Goal: Transaction & Acquisition: Subscribe to service/newsletter

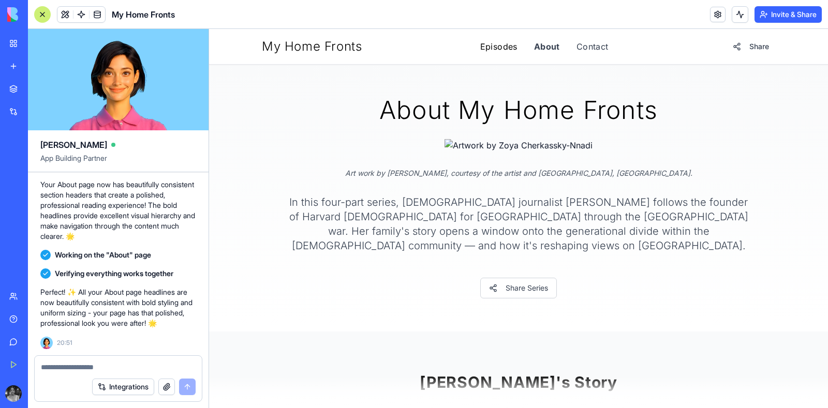
click at [496, 45] on link "Episodes" at bounding box center [498, 46] width 37 height 12
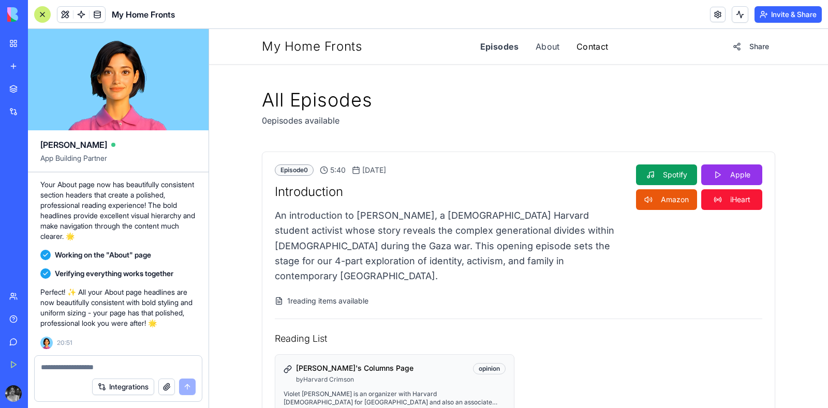
click at [590, 48] on link "Contact" at bounding box center [593, 46] width 32 height 12
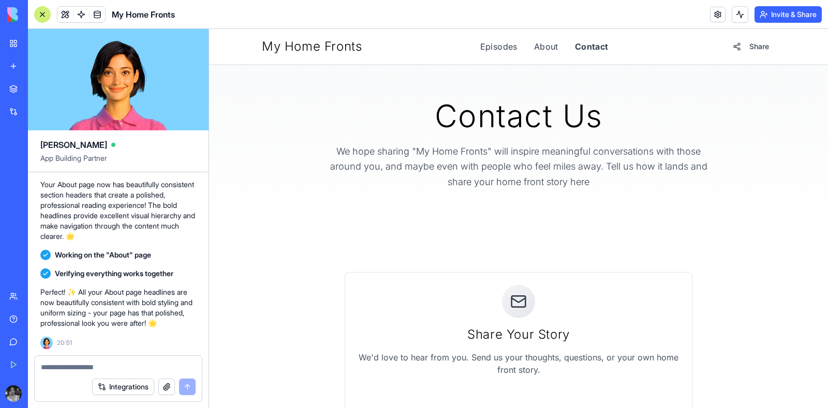
scroll to position [7, 0]
click at [503, 46] on link "Episodes" at bounding box center [498, 46] width 37 height 12
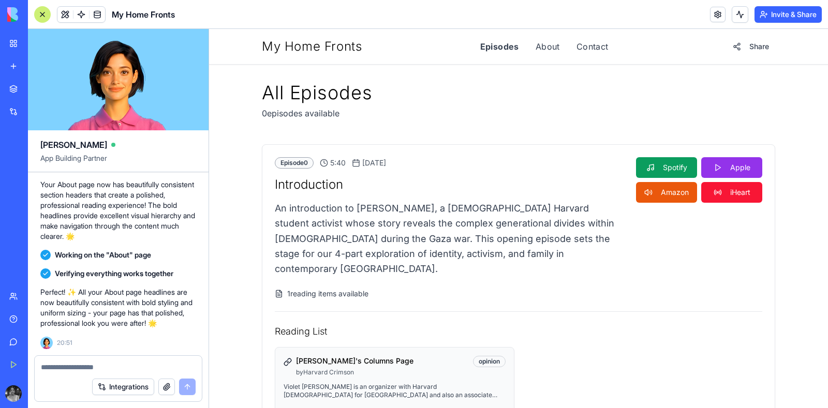
click at [97, 17] on link at bounding box center [98, 15] width 16 height 16
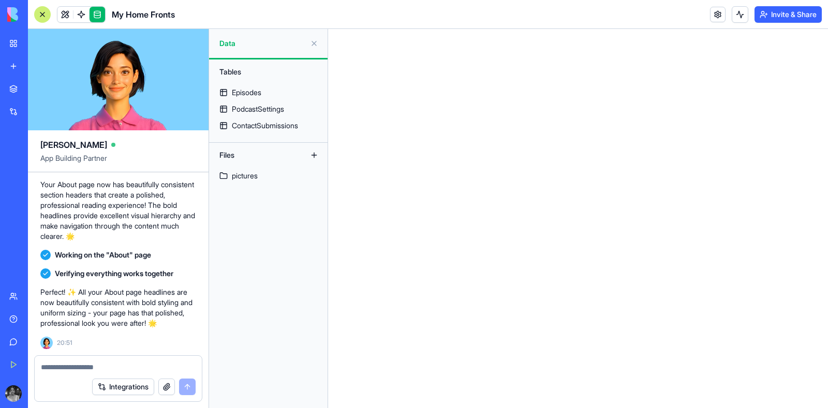
click at [247, 94] on div "Episodes" at bounding box center [247, 92] width 30 height 10
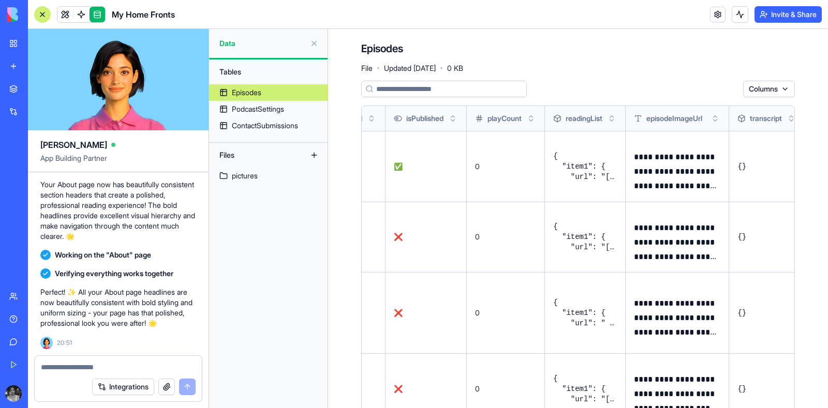
scroll to position [0, 567]
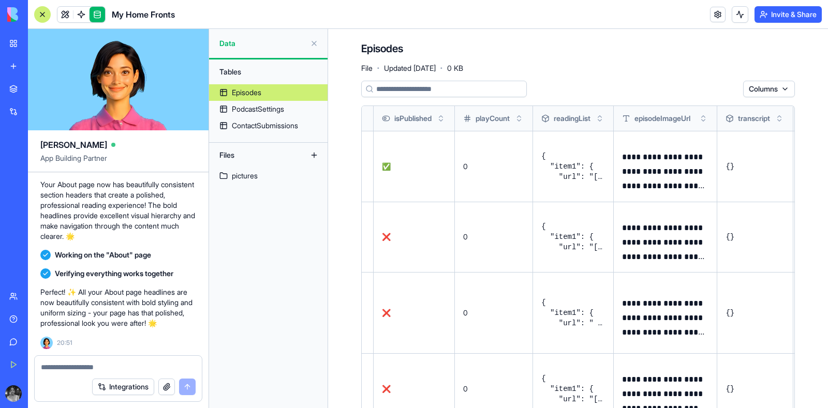
click at [580, 171] on pre "{ "item1": { "url": "[URL][DOMAIN_NAME]", "type": "opinion", "title": "Violet's…" at bounding box center [573, 166] width 64 height 31
click at [0, 0] on button at bounding box center [0, 0] width 0 height 0
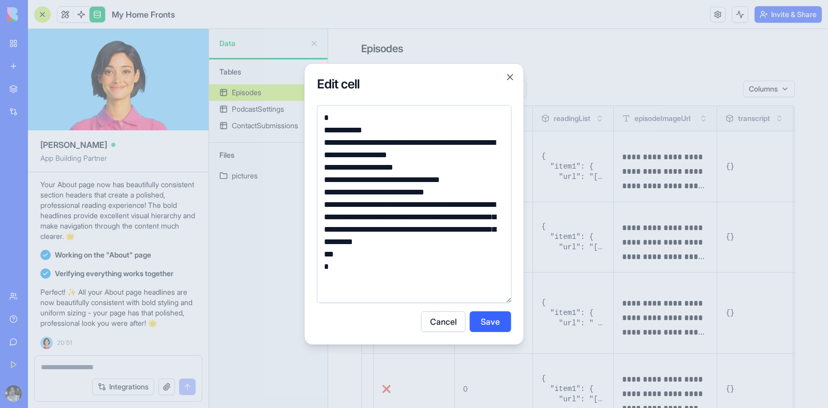
click at [370, 281] on textarea "**********" at bounding box center [414, 204] width 195 height 199
click at [445, 244] on textarea "**********" at bounding box center [414, 204] width 195 height 199
click at [453, 239] on textarea "**********" at bounding box center [414, 204] width 195 height 199
click at [377, 296] on textarea "**********" at bounding box center [414, 204] width 195 height 199
type textarea "**********"
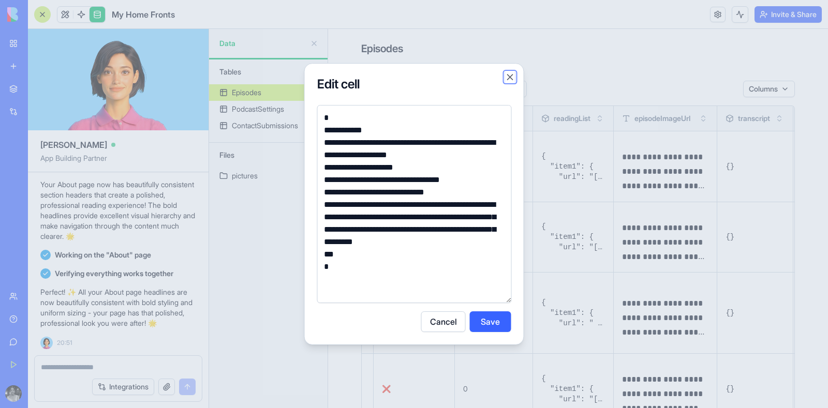
click at [509, 81] on button "Close" at bounding box center [510, 77] width 10 height 10
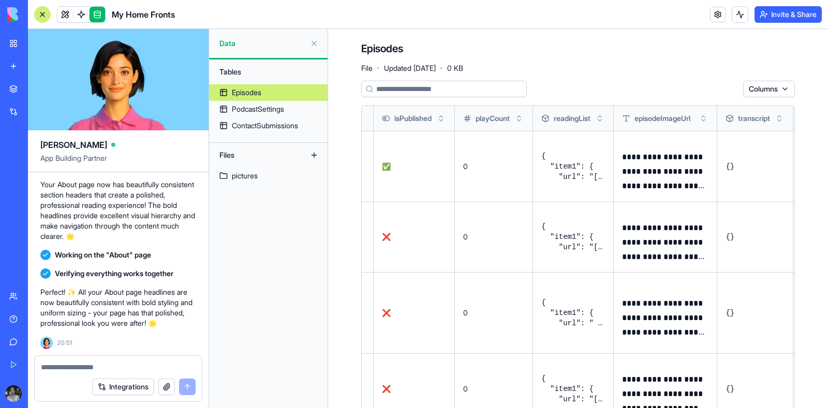
click at [20, 407] on div "Upgrade" at bounding box center [14, 393] width 22 height 29
click at [33, 395] on button "Upgrade" at bounding box center [51, 394] width 39 height 17
click at [13, 405] on div "Upgrade" at bounding box center [14, 393] width 22 height 29
click at [18, 401] on div "Upgrade" at bounding box center [13, 394] width 13 height 17
click at [18, 397] on html "BETA My Workspace New app Marketplace Integrations Recent בלוג סטודנטים - גרסה …" at bounding box center [414, 204] width 828 height 408
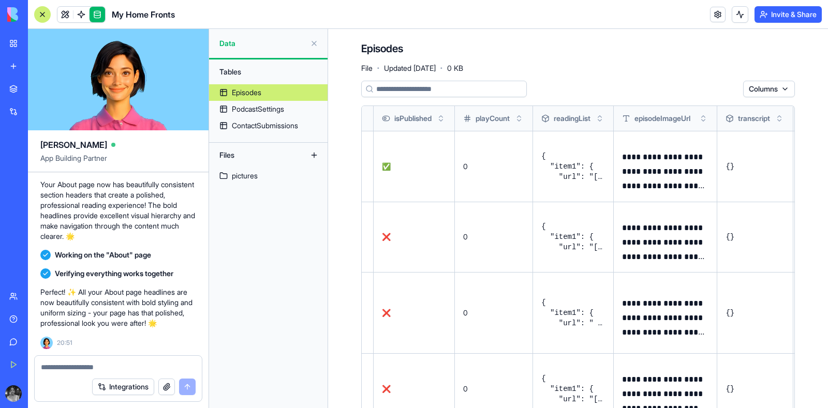
click at [18, 397] on html "BETA My Workspace New app Marketplace Integrations Recent בלוג סטודנטים - גרסה …" at bounding box center [414, 204] width 828 height 408
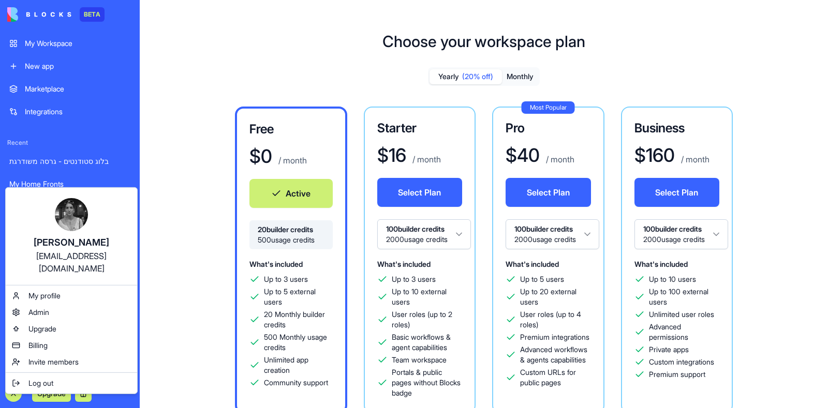
click at [591, 240] on html "BETA My Workspace New app Marketplace Integrations Recent בלוג סטודנטים - גרסה …" at bounding box center [414, 204] width 828 height 408
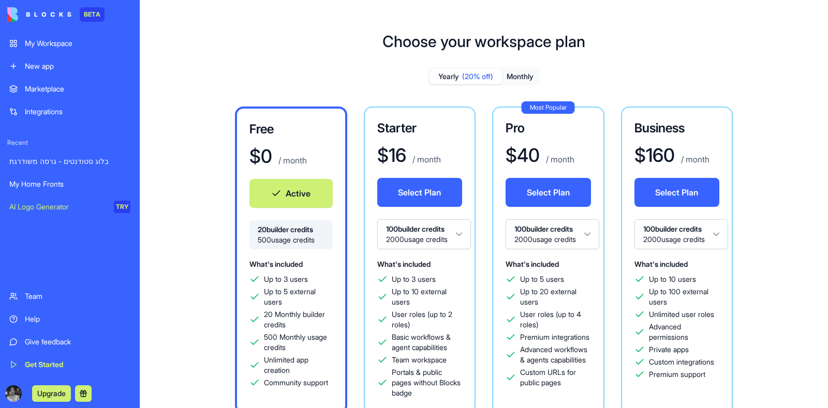
click at [587, 246] on button "100 builder credits 2000 usage credits" at bounding box center [553, 234] width 94 height 30
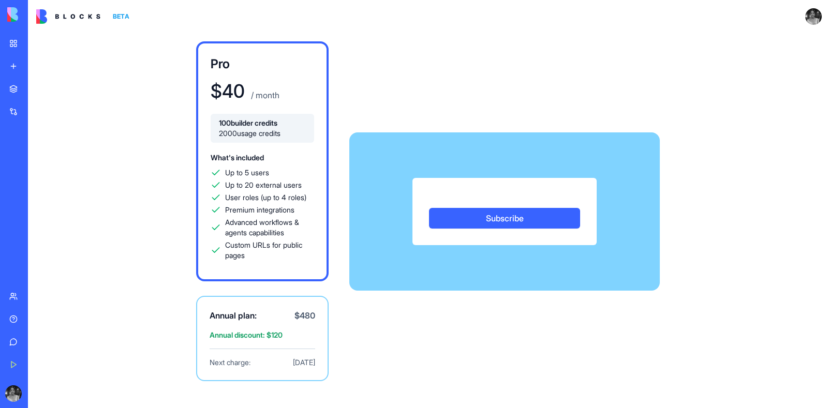
click at [582, 331] on div "Pro $ 40 / month 100 builder credits 2000 usage credits What's included Up to 5…" at bounding box center [428, 211] width 662 height 357
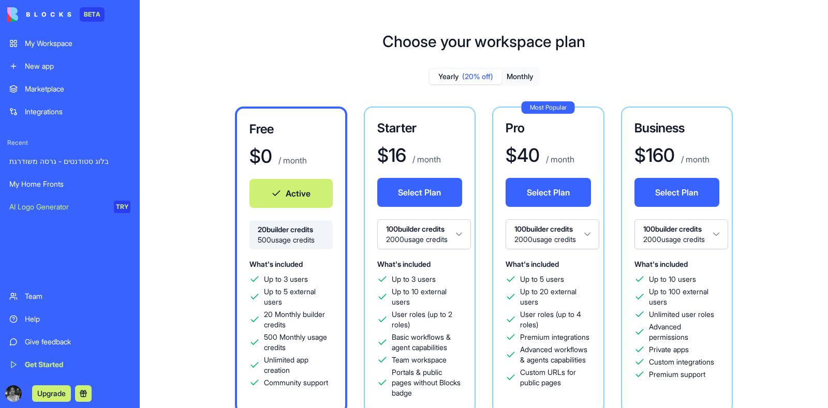
click at [14, 395] on html "BETA My Workspace New app Marketplace Integrations Recent בלוג סטודנטים - גרסה …" at bounding box center [414, 204] width 828 height 408
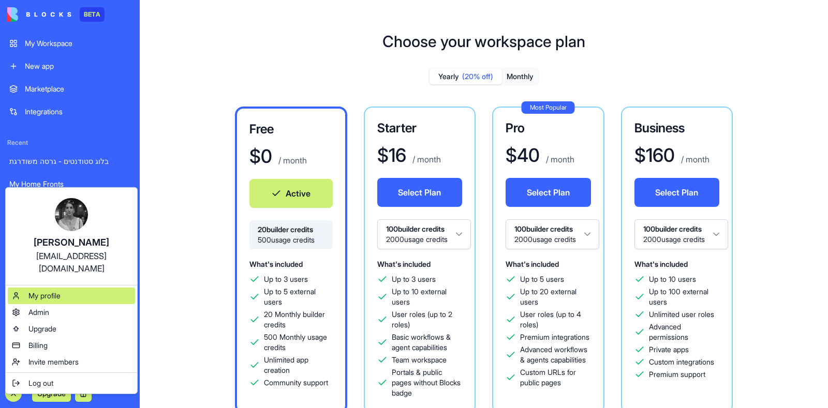
click at [60, 291] on span "My profile" at bounding box center [44, 296] width 32 height 10
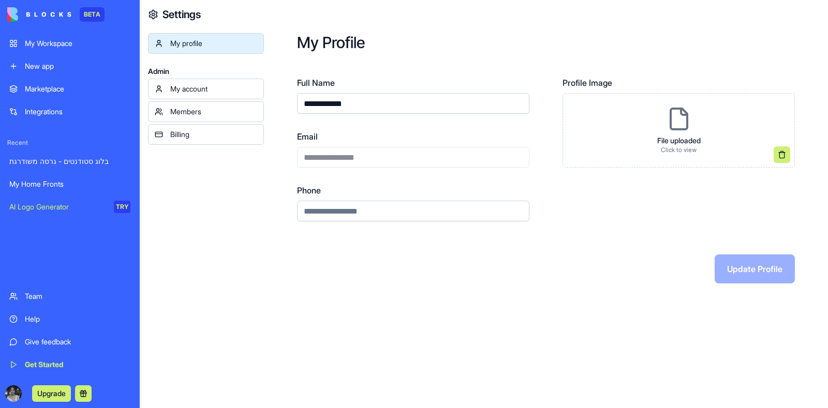
click at [237, 84] on div "My account" at bounding box center [213, 89] width 87 height 10
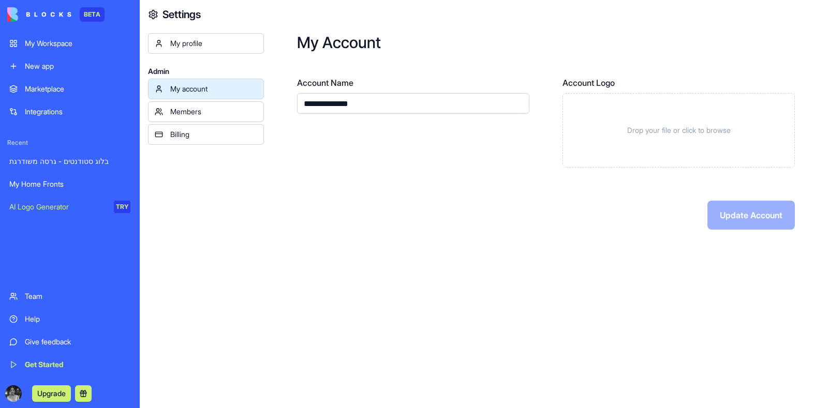
click at [225, 43] on div "My profile" at bounding box center [213, 43] width 87 height 10
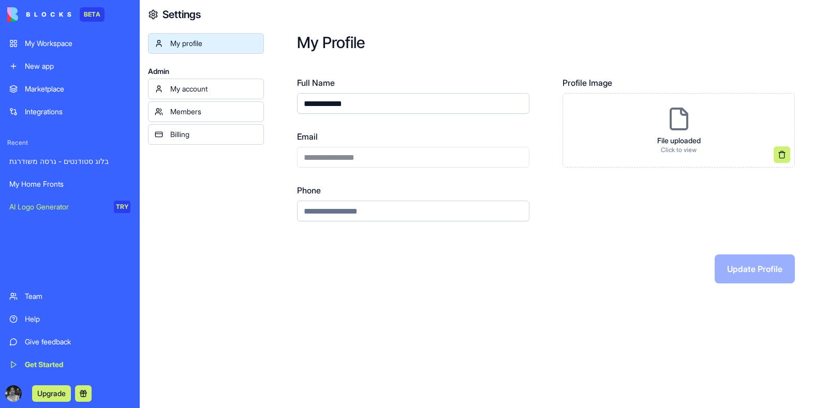
click at [45, 299] on div "Team" at bounding box center [78, 296] width 106 height 10
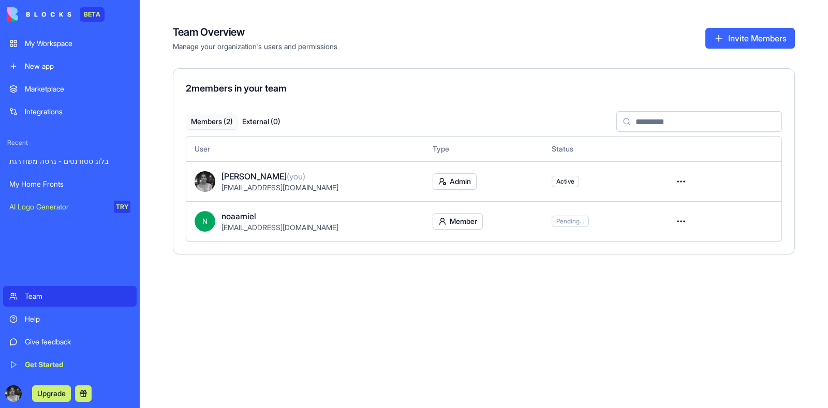
click at [13, 396] on html "BETA My Workspace New app Marketplace Integrations Recent בלוג סטודנטים - גרסה …" at bounding box center [414, 204] width 828 height 408
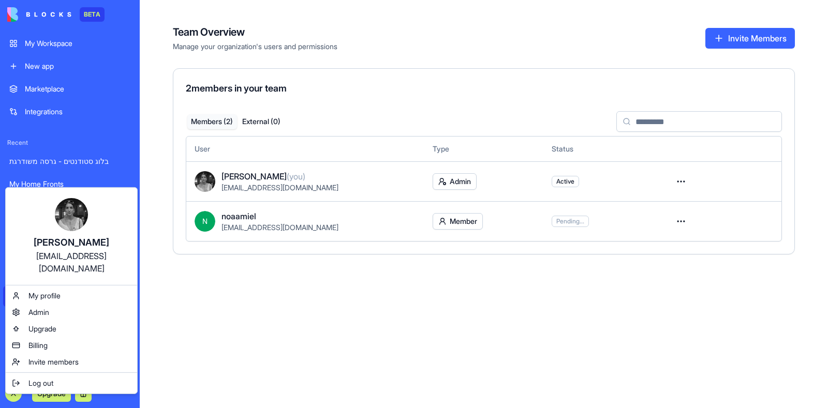
click at [102, 250] on div "[EMAIL_ADDRESS][DOMAIN_NAME]" at bounding box center [71, 262] width 111 height 25
click at [58, 290] on div "My profile" at bounding box center [71, 296] width 127 height 17
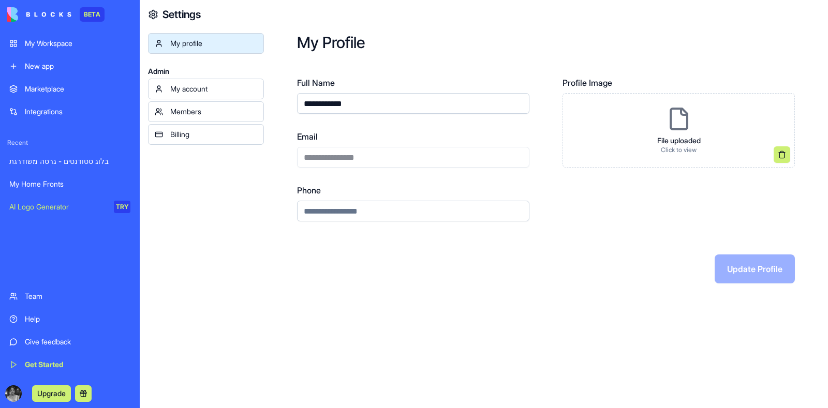
click at [14, 406] on div "Upgrade" at bounding box center [70, 393] width 134 height 29
click at [32, 394] on button "Upgrade" at bounding box center [51, 394] width 39 height 17
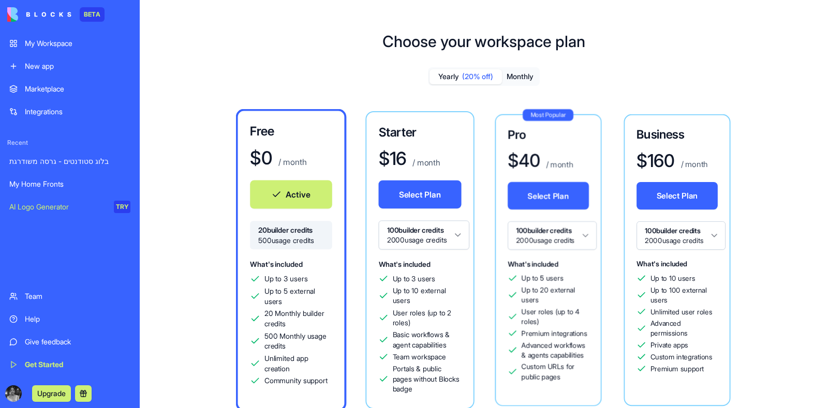
click at [13, 404] on div "Upgrade" at bounding box center [70, 393] width 134 height 29
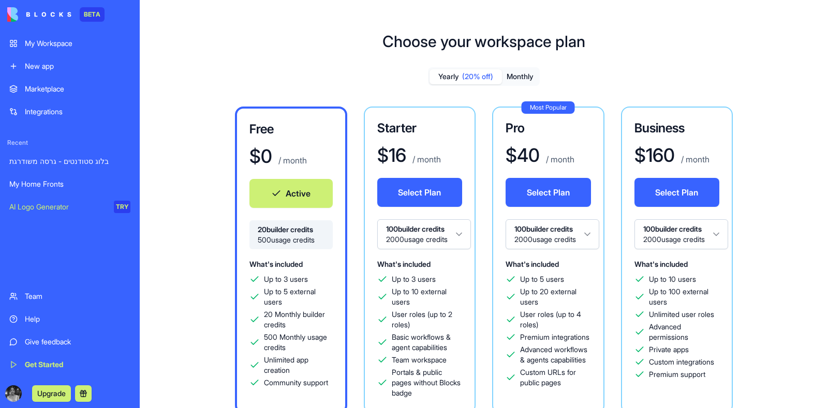
click at [16, 405] on div "Upgrade" at bounding box center [70, 393] width 134 height 29
click at [15, 390] on html "BETA My Workspace New app Marketplace Integrations Recent בלוג סטודנטים - גרסה …" at bounding box center [414, 204] width 828 height 408
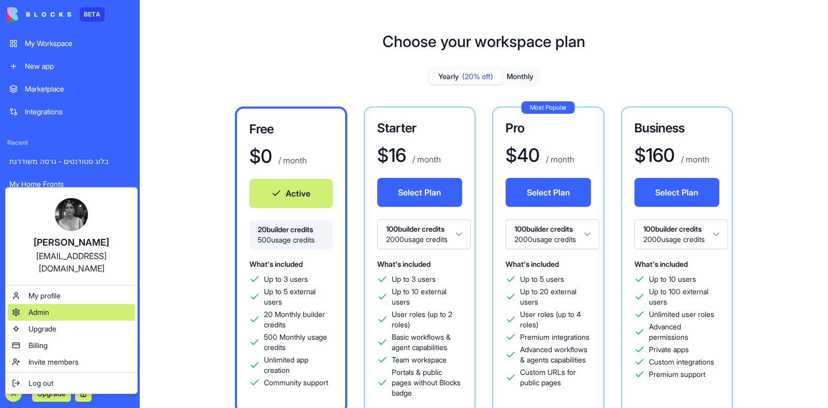
click at [47, 307] on div "Admin" at bounding box center [71, 312] width 127 height 17
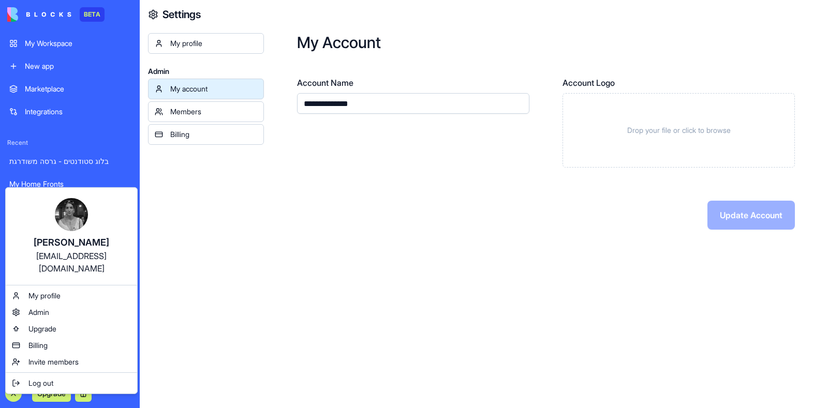
click at [20, 398] on html "**********" at bounding box center [414, 204] width 828 height 408
click at [40, 341] on span "Billing" at bounding box center [37, 346] width 19 height 10
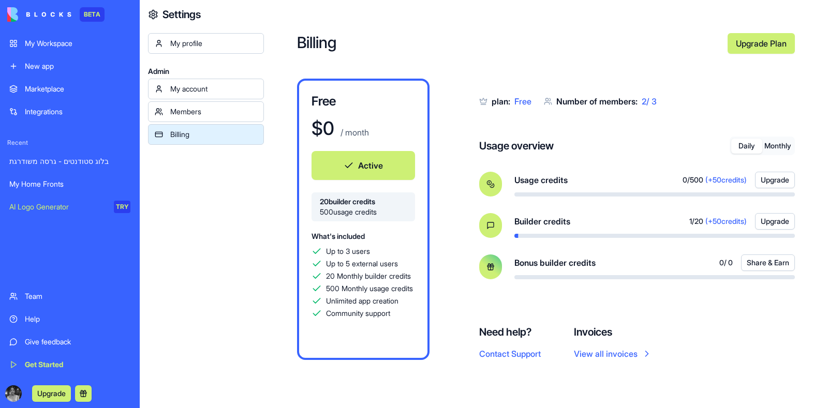
click at [778, 148] on button "Monthly" at bounding box center [777, 146] width 31 height 15
